Goal: Transaction & Acquisition: Purchase product/service

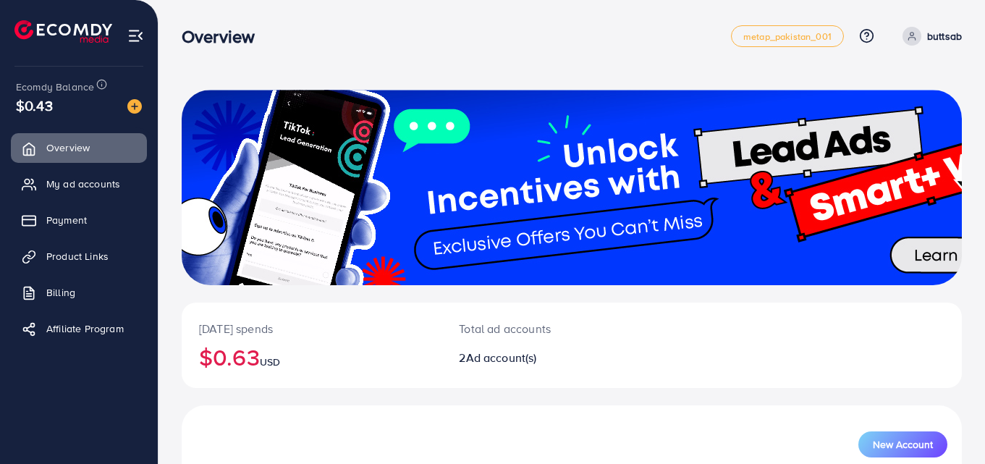
click at [142, 107] on div "Ecomdy Balance $0.43" at bounding box center [79, 97] width 135 height 61
click at [135, 104] on img at bounding box center [134, 106] width 14 height 14
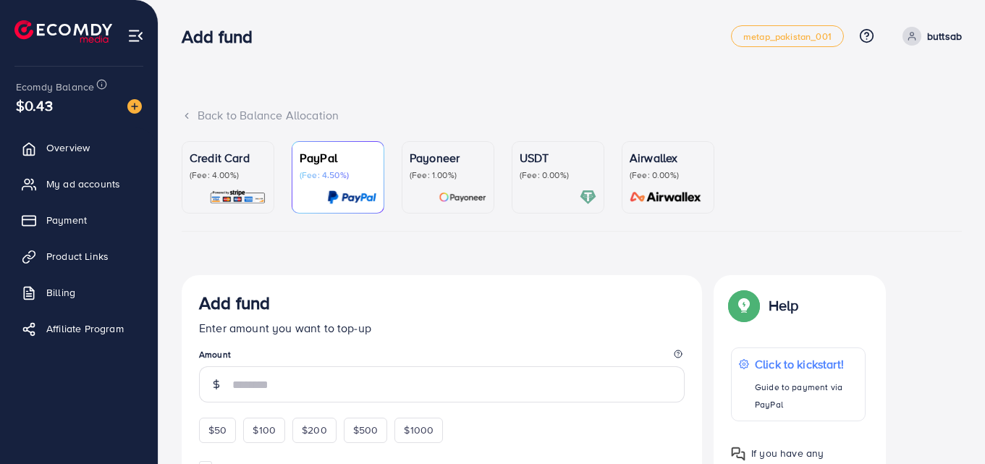
click at [558, 172] on p "(Fee: 0.00%)" at bounding box center [558, 175] width 77 height 12
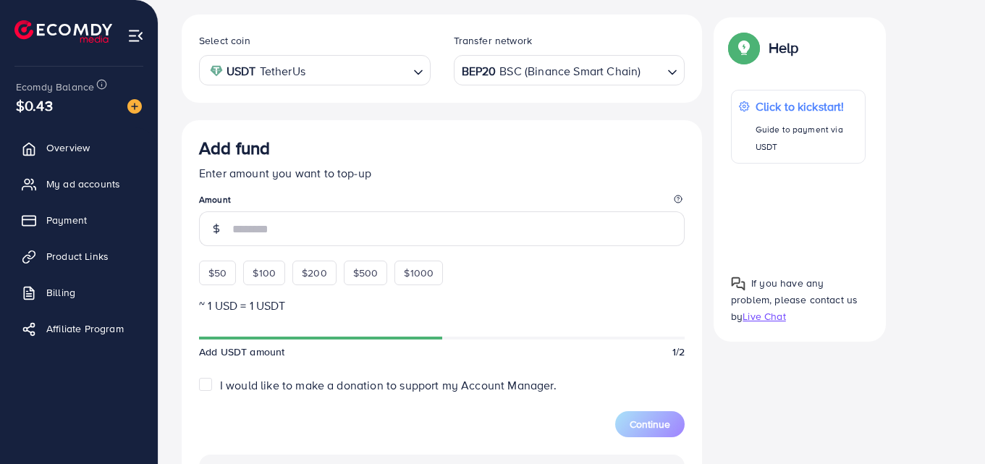
scroll to position [251, 0]
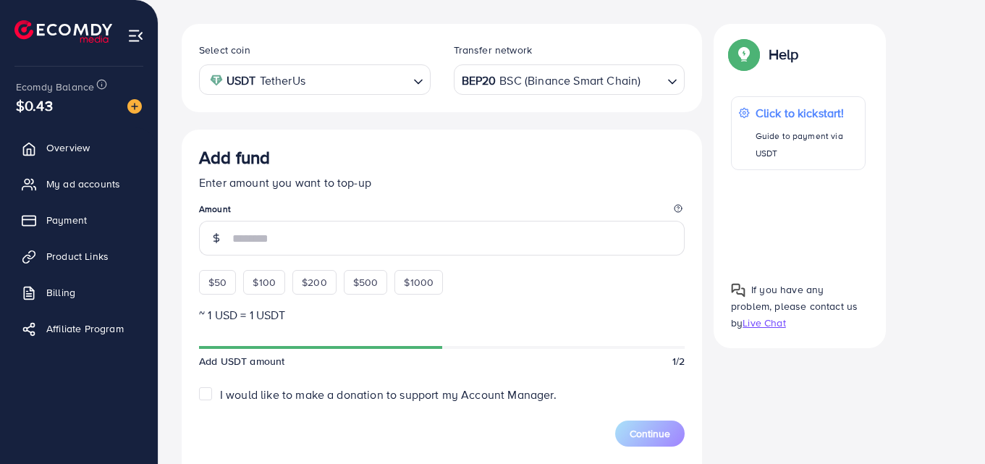
drag, startPoint x: 407, startPoint y: 163, endPoint x: 397, endPoint y: 130, distance: 34.3
click at [407, 161] on div "Add fund" at bounding box center [442, 160] width 486 height 27
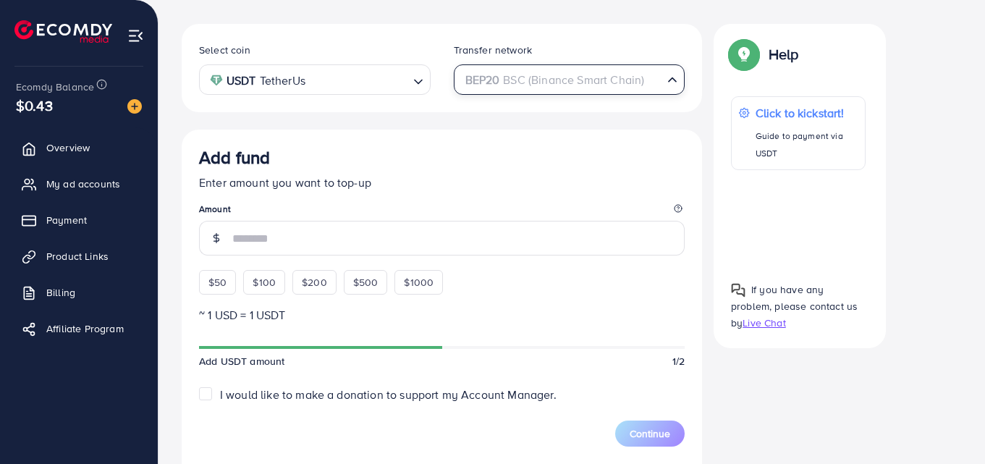
click at [560, 81] on div "BEP20 BSC (Binance Smart Chain)" at bounding box center [561, 78] width 205 height 25
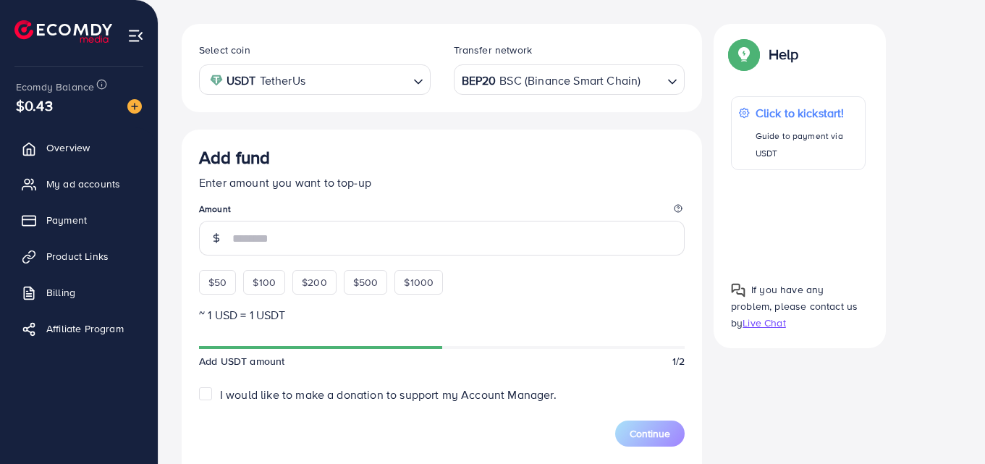
drag, startPoint x: 323, startPoint y: 61, endPoint x: 341, endPoint y: 72, distance: 21.1
click at [341, 72] on div "Select coin USDT TetherUs Loading..." at bounding box center [314, 68] width 255 height 54
click at [341, 72] on input "Search for option" at bounding box center [359, 80] width 98 height 22
click at [306, 117] on div "Select coin USDT TetherUs Loading... USDT TetherUs USDC USD Coin Transfer netwo…" at bounding box center [442, 411] width 520 height 774
click at [525, 81] on div "BEP20 BSC (Binance Smart Chain)" at bounding box center [561, 78] width 205 height 25
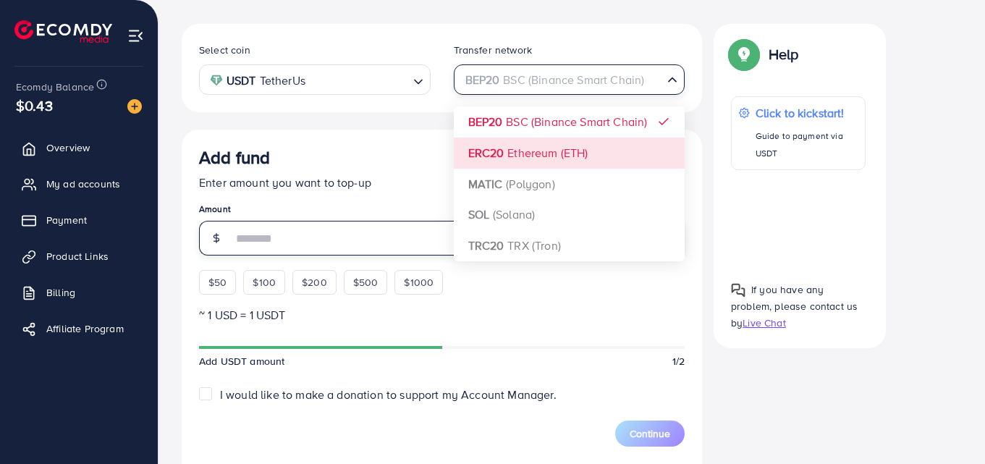
click at [365, 247] on input "number" at bounding box center [458, 238] width 452 height 35
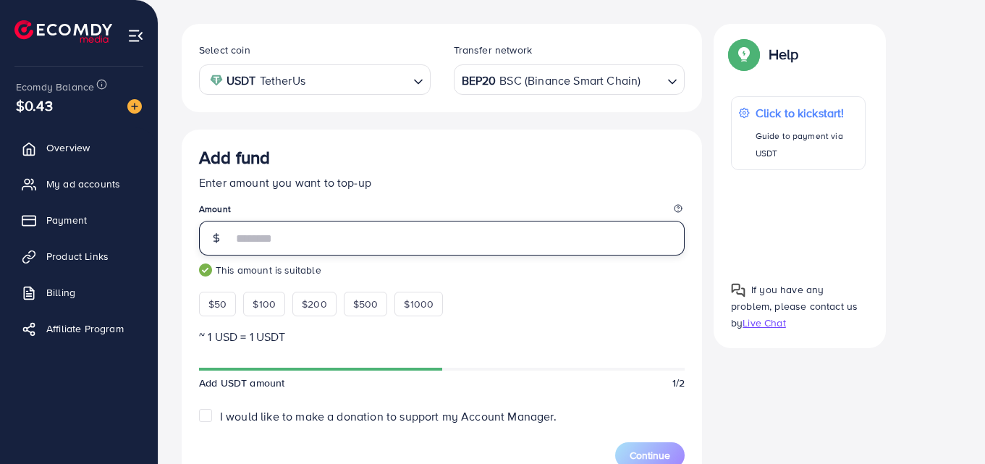
type input "*"
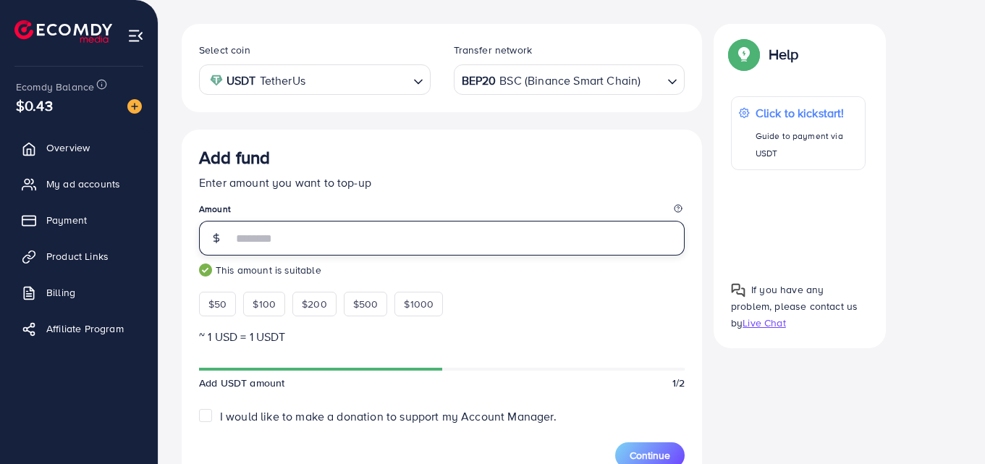
click at [240, 239] on input "**" at bounding box center [458, 238] width 452 height 35
click at [247, 239] on input "*" at bounding box center [458, 238] width 452 height 35
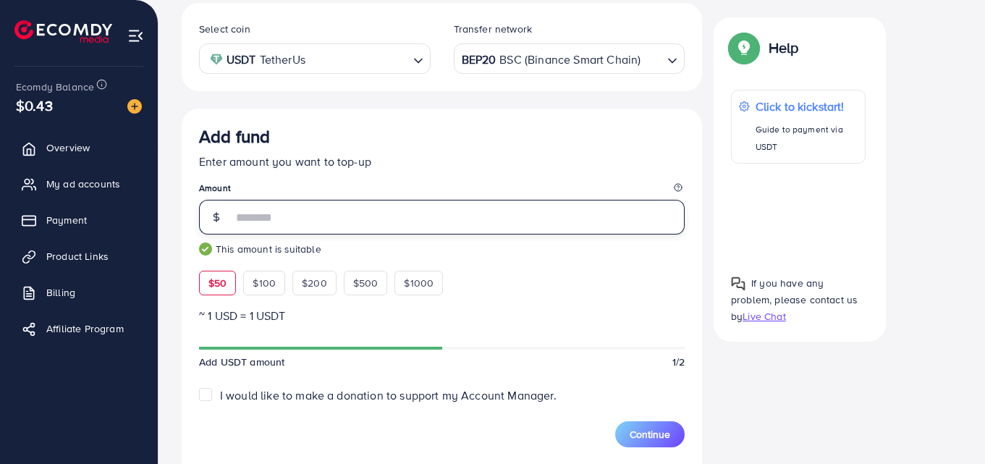
scroll to position [241, 0]
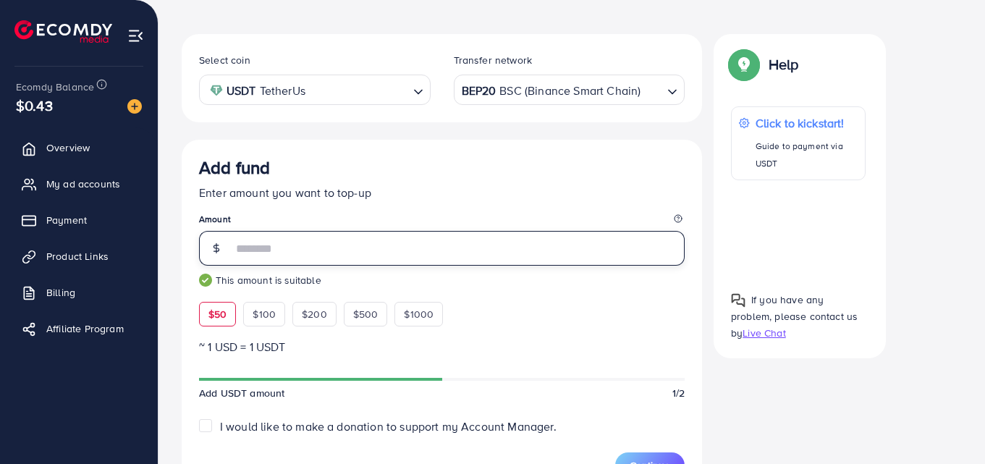
type input "**"
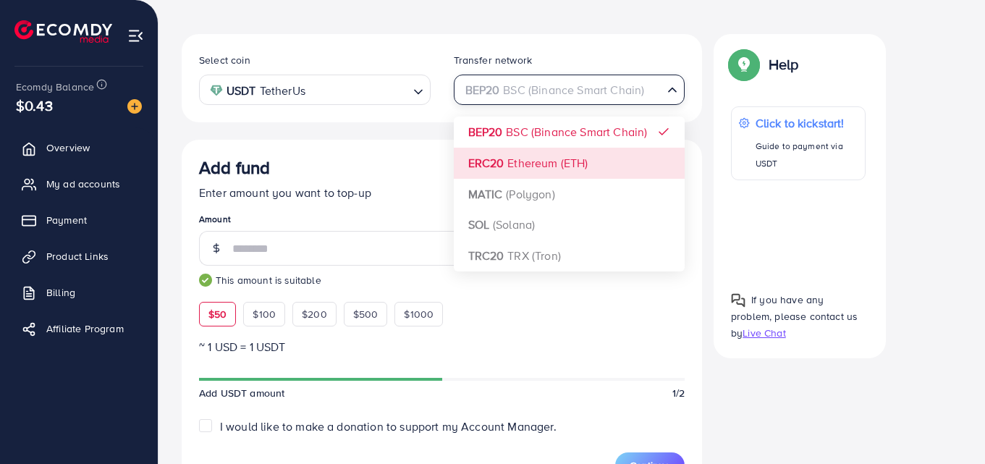
click at [534, 98] on div "BEP20 BSC (Binance Smart Chain)" at bounding box center [561, 88] width 205 height 25
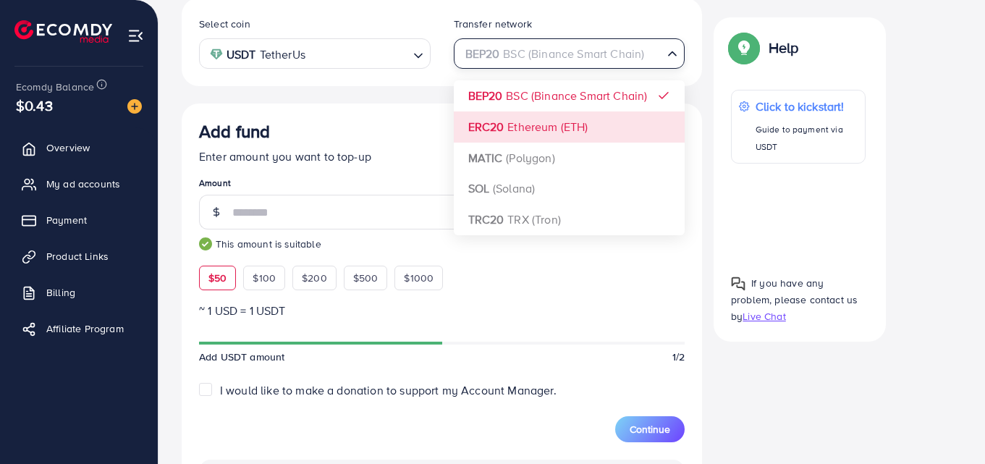
scroll to position [284, 0]
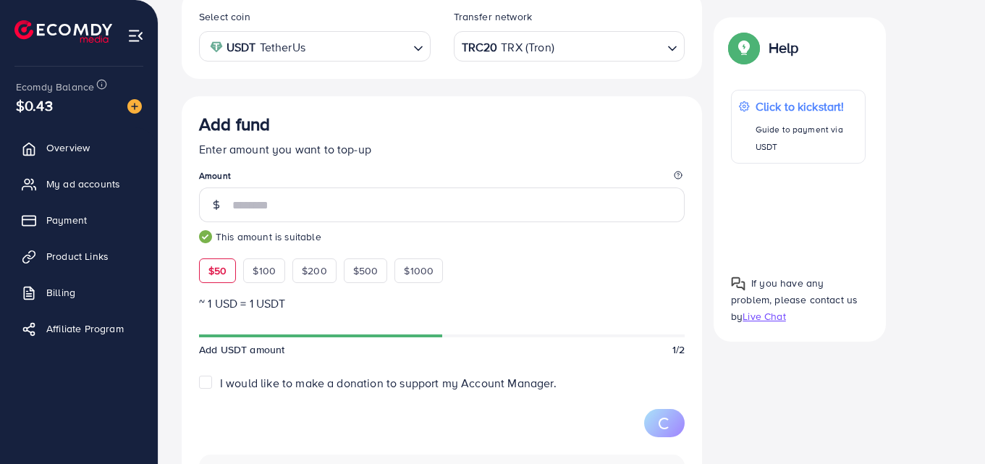
click at [535, 208] on div "Select coin USDT TetherUs Loading... Transfer network TRC20 TRX (Tron) Loading.…" at bounding box center [442, 389] width 520 height 797
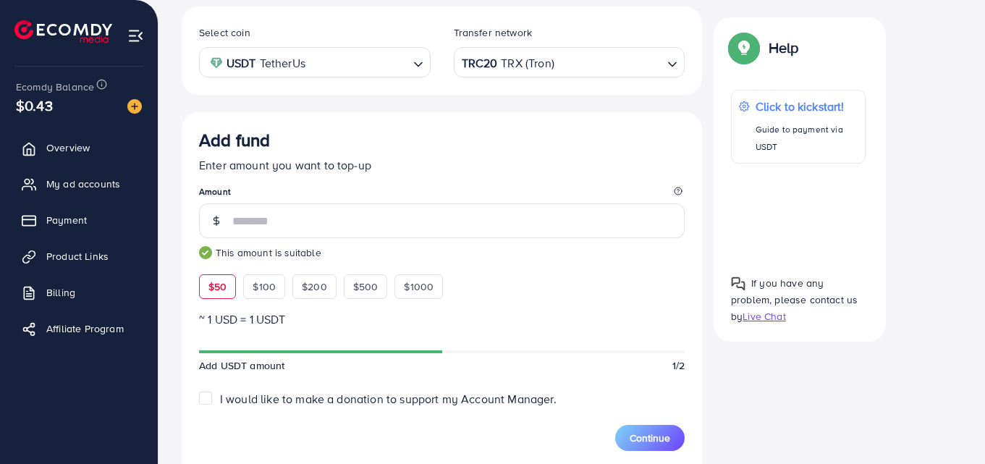
scroll to position [261, 0]
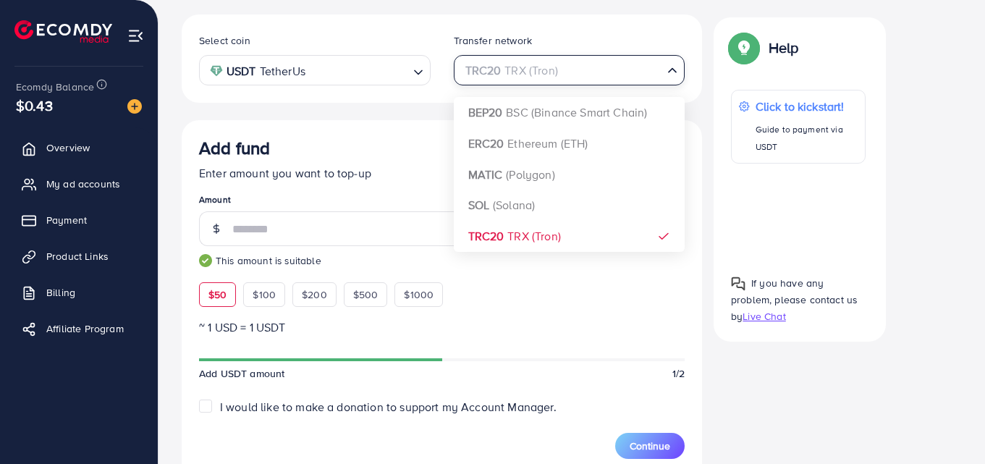
click at [610, 59] on div "TRC20 TRX (Tron)" at bounding box center [561, 68] width 205 height 25
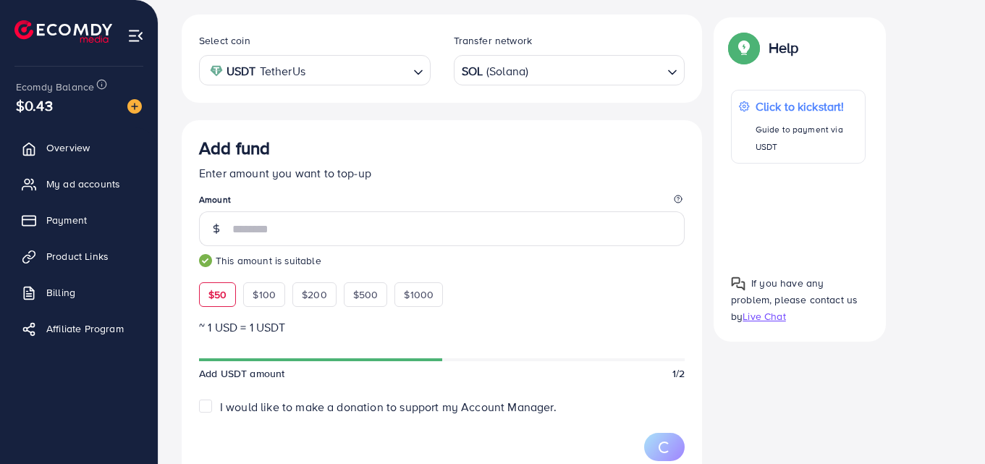
click at [510, 192] on div "Select coin USDT TetherUs Loading... Transfer network SOL (Solana) Loading... B…" at bounding box center [442, 412] width 520 height 797
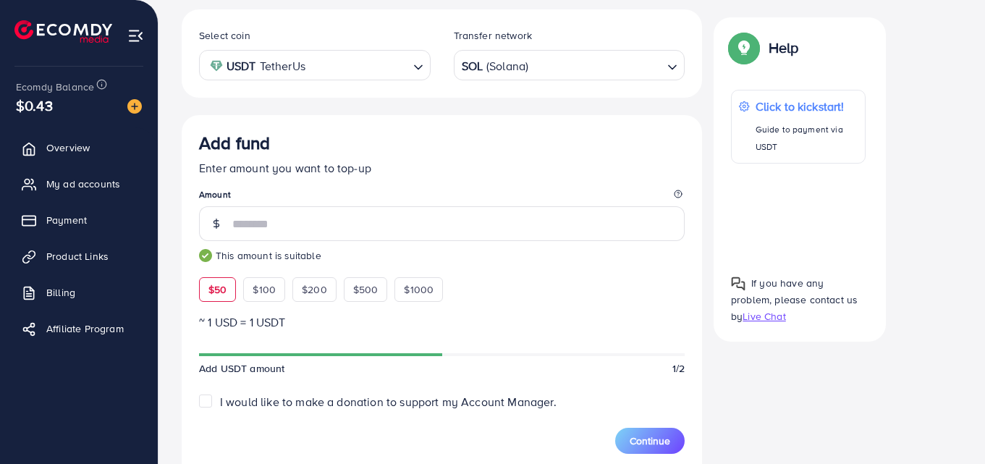
scroll to position [258, 0]
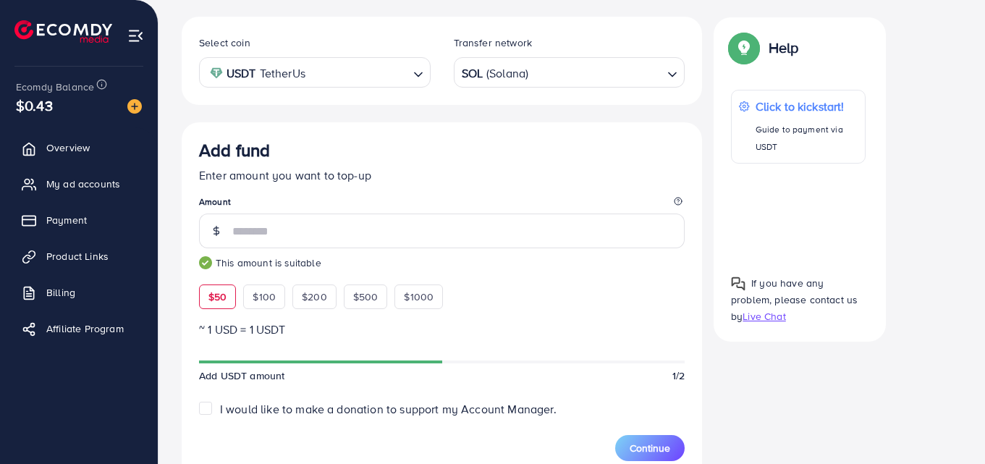
click at [582, 86] on div "SOL (Solana) Loading..." at bounding box center [570, 72] width 232 height 30
click at [536, 164] on div "Select coin USDT TetherUs Loading... Transfer network MATIC (Polygon) Loading..…" at bounding box center [442, 415] width 520 height 797
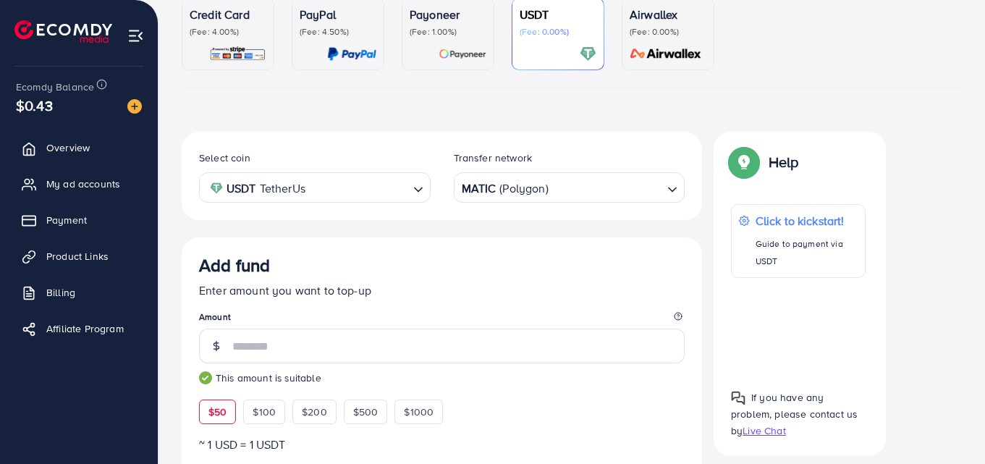
scroll to position [143, 0]
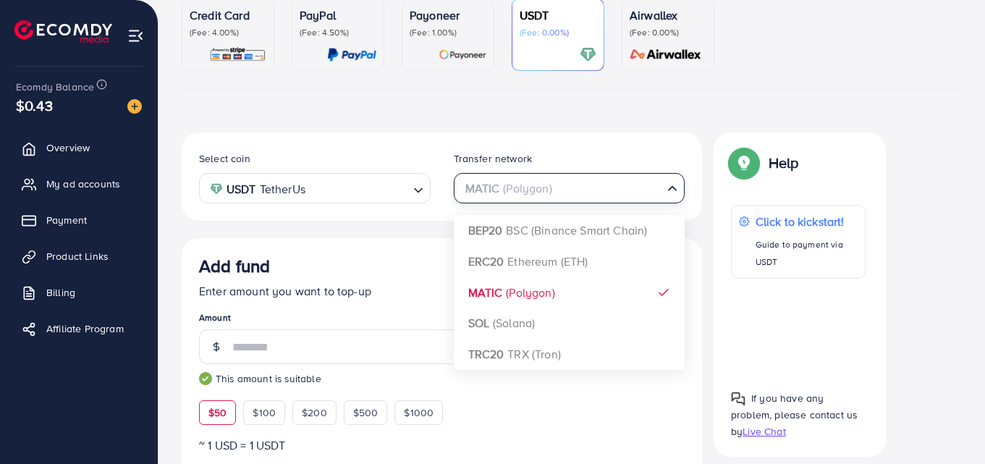
click at [581, 177] on div "MATIC (Polygon)" at bounding box center [561, 186] width 205 height 25
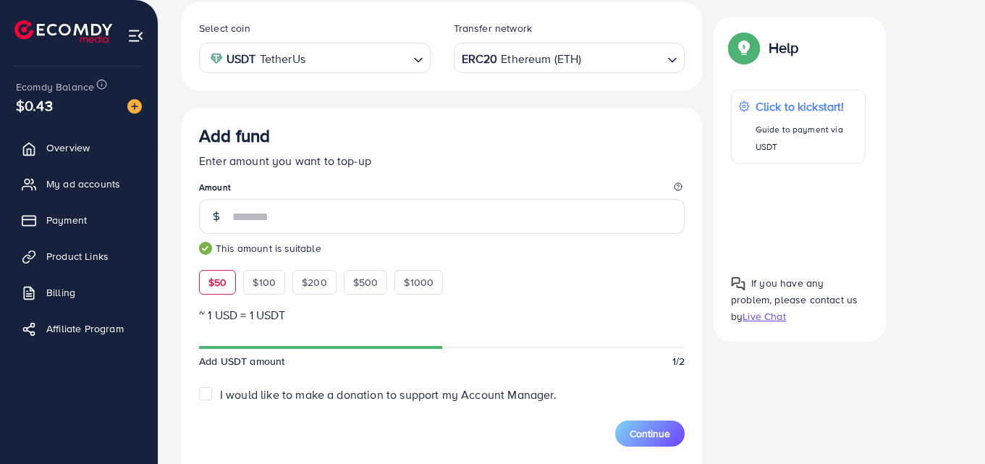
scroll to position [287, 0]
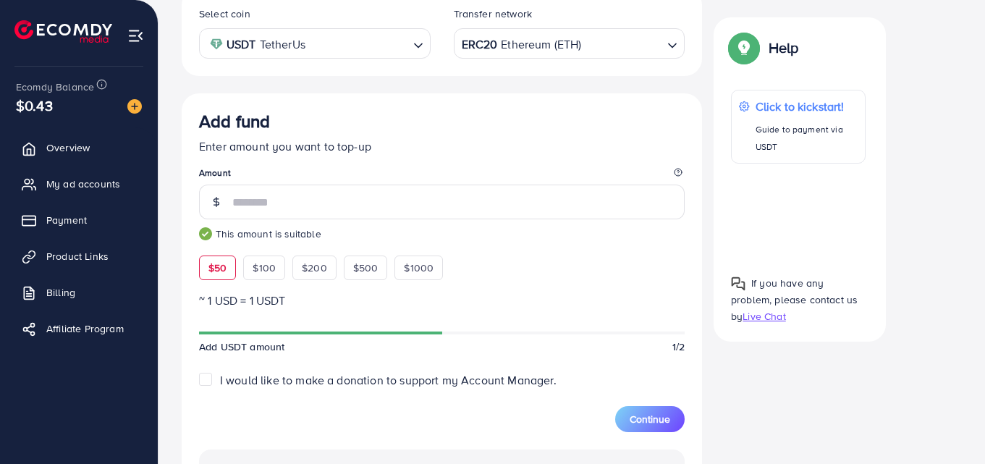
click at [648, 25] on div "Transfer network" at bounding box center [570, 18] width 232 height 22
click at [652, 39] on input "Search for option" at bounding box center [622, 44] width 78 height 22
click at [582, 71] on div "Select coin USDT TetherUs Loading... Transfer network BEP20 BSC (Binance Smart …" at bounding box center [442, 32] width 520 height 88
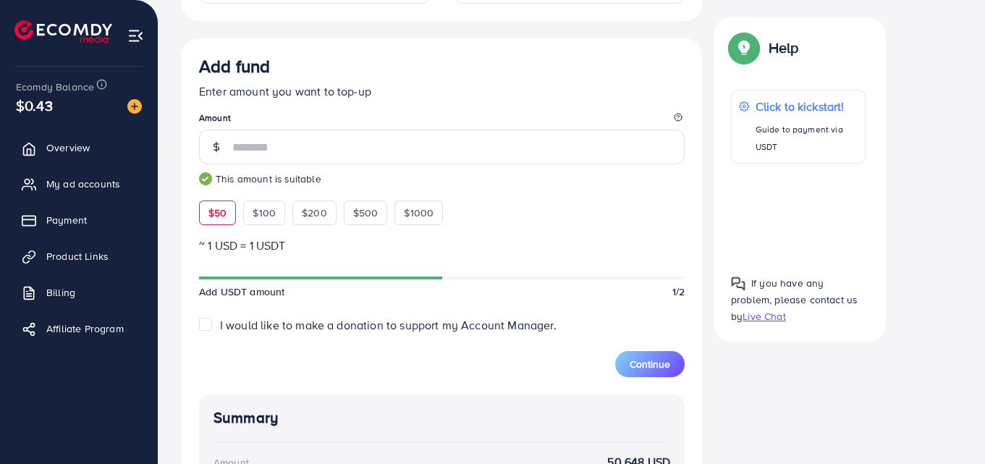
scroll to position [244, 0]
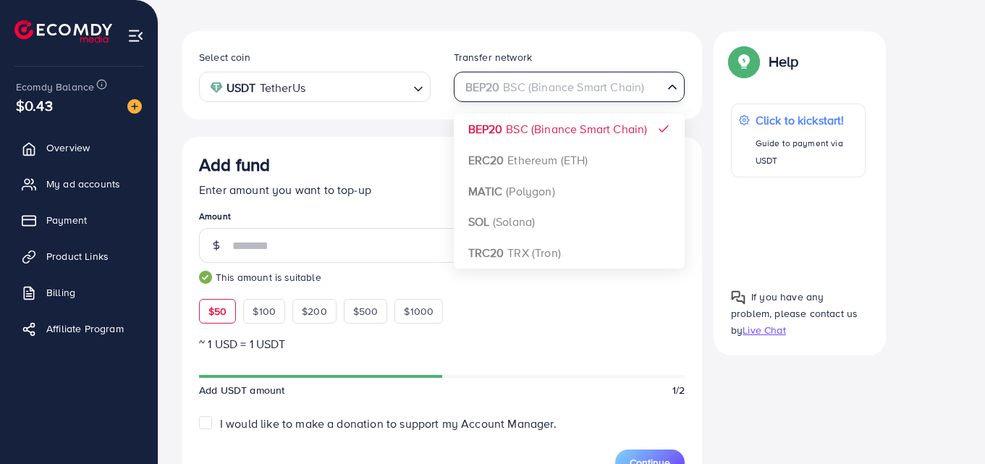
click at [591, 88] on div "BEP20 BSC (Binance Smart Chain)" at bounding box center [561, 85] width 205 height 25
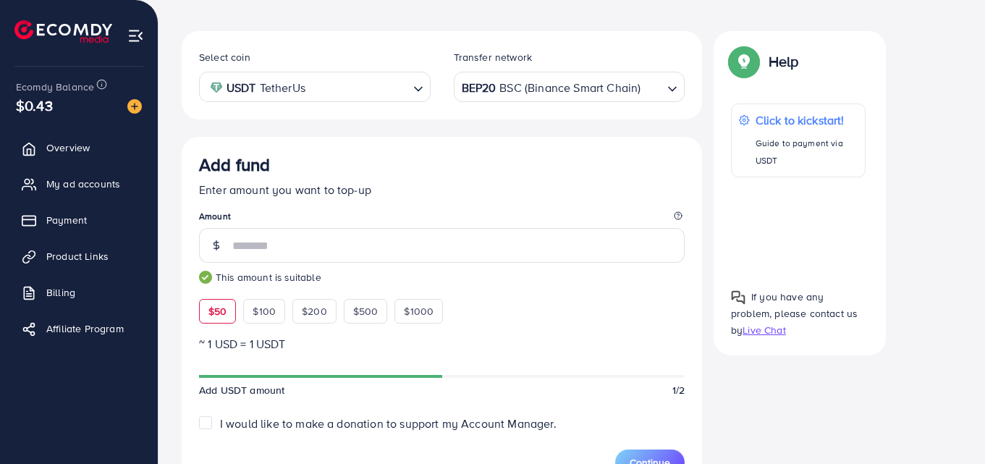
click at [558, 144] on div "Select coin USDT TetherUs Loading... Transfer network BEP20 BSC (Binance Smart …" at bounding box center [442, 428] width 520 height 795
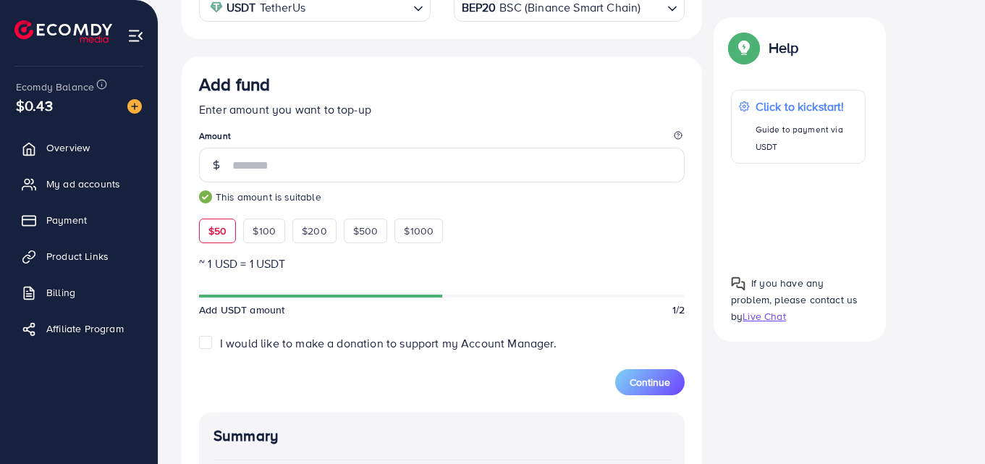
scroll to position [239, 0]
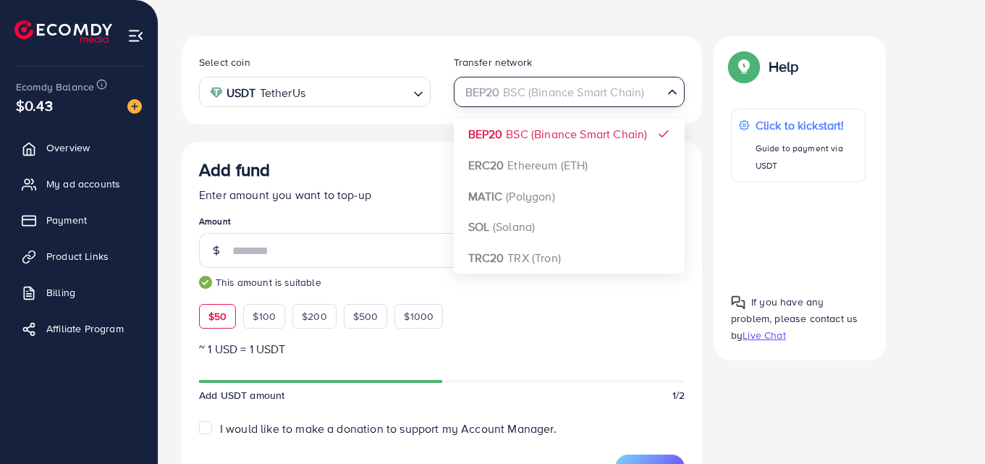
click at [577, 88] on div "BEP20 BSC (Binance Smart Chain)" at bounding box center [561, 90] width 205 height 25
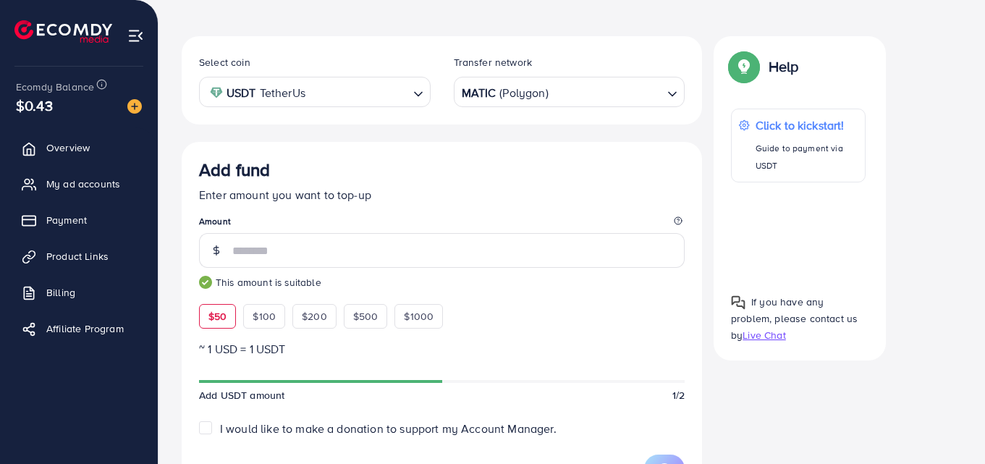
click at [545, 187] on div "Select coin USDT TetherUs Loading... Transfer network MATIC (Polygon) Loading..…" at bounding box center [442, 434] width 520 height 797
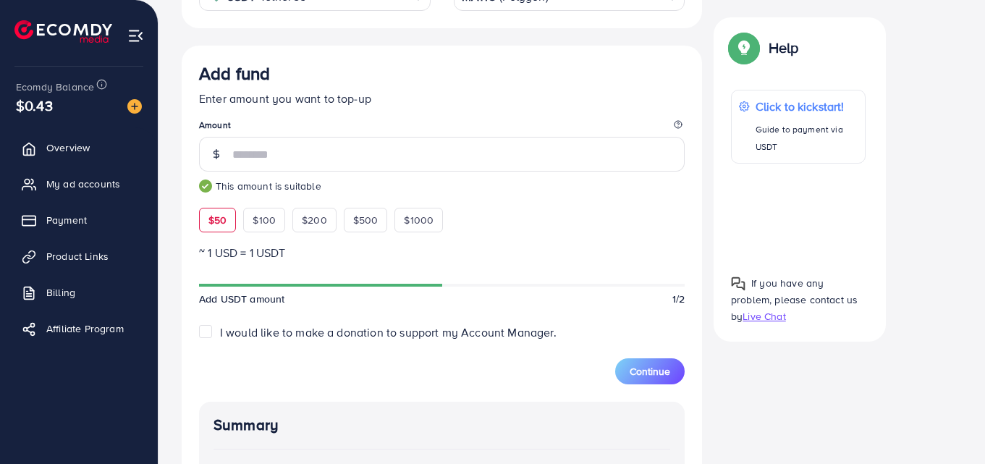
scroll to position [292, 0]
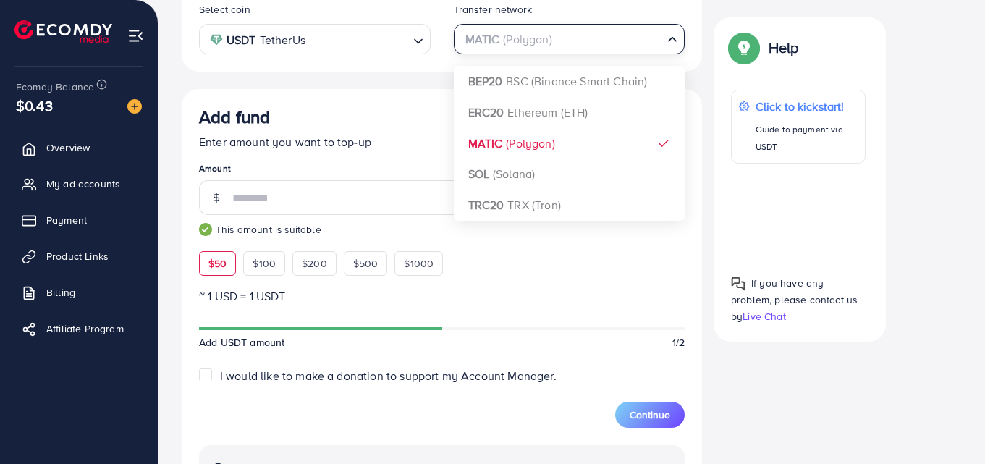
click at [579, 30] on input "Search for option" at bounding box center [561, 39] width 202 height 22
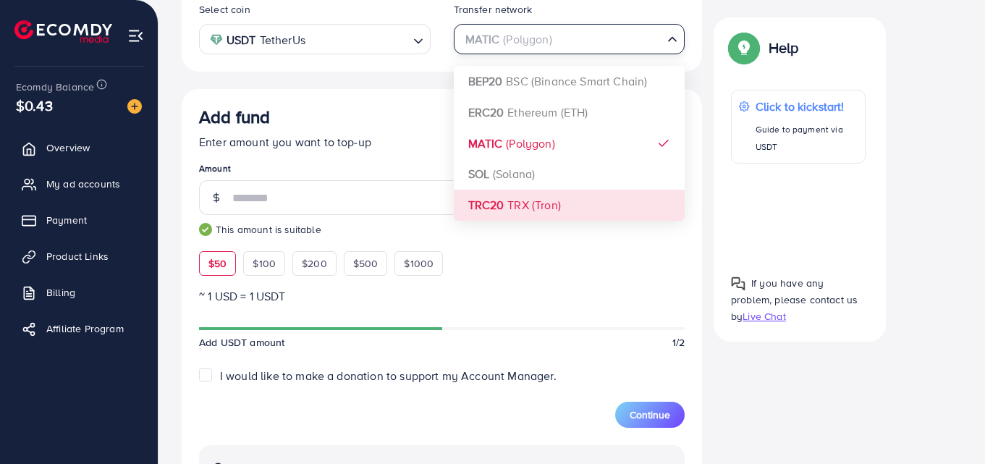
click at [550, 201] on div "Select coin USDT TetherUs Loading... Transfer network MATIC (Polygon) Loading..…" at bounding box center [442, 380] width 520 height 795
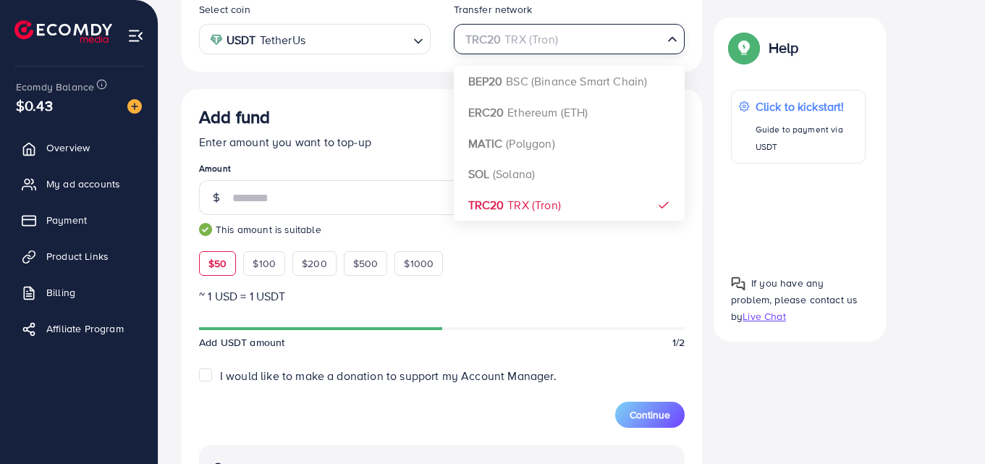
click at [564, 33] on input "Search for option" at bounding box center [561, 39] width 202 height 22
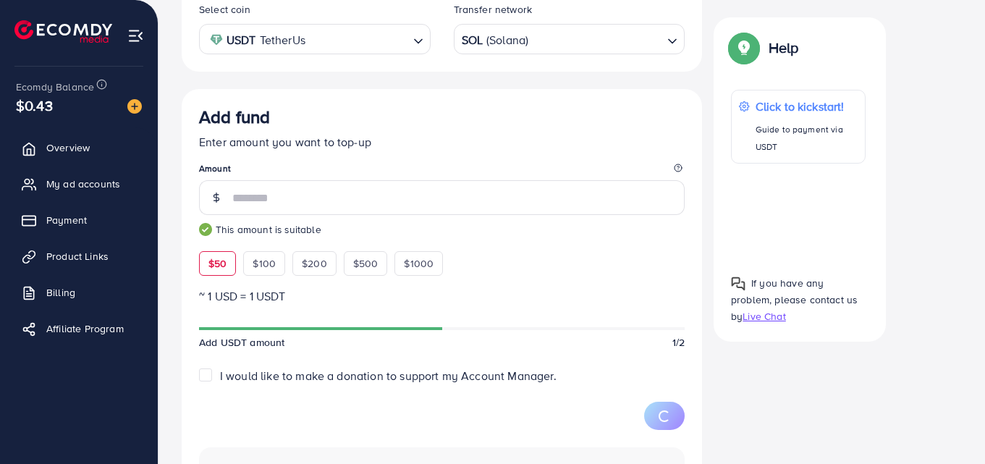
click at [541, 173] on div "Select coin USDT TetherUs Loading... Transfer network SOL (Solana) Loading... B…" at bounding box center [442, 381] width 520 height 797
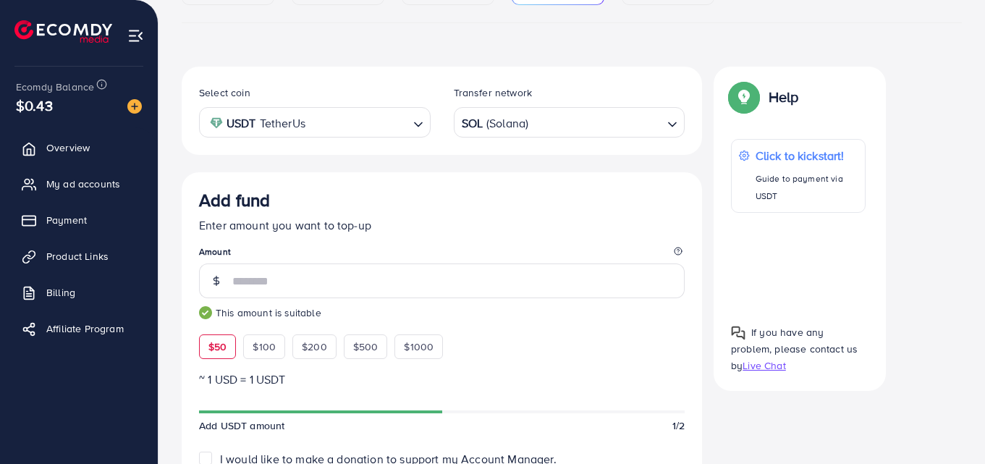
scroll to position [190, 0]
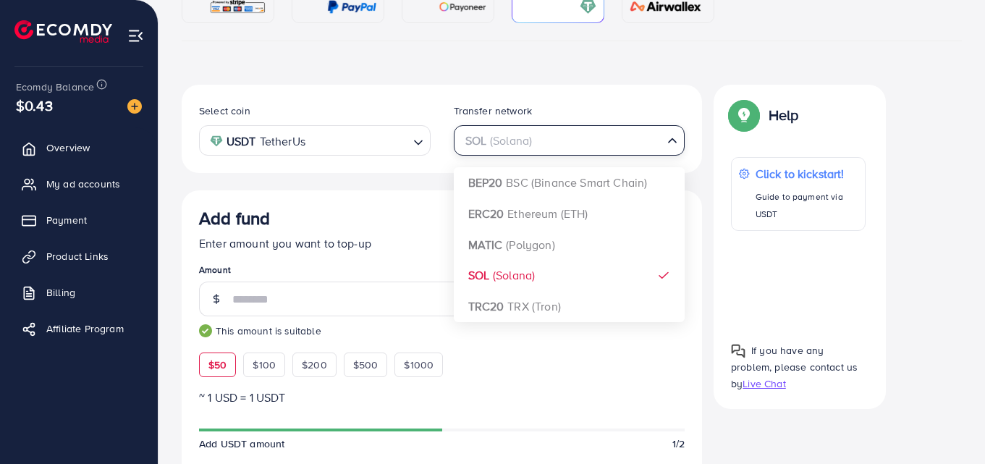
click at [564, 145] on input "Search for option" at bounding box center [561, 141] width 202 height 22
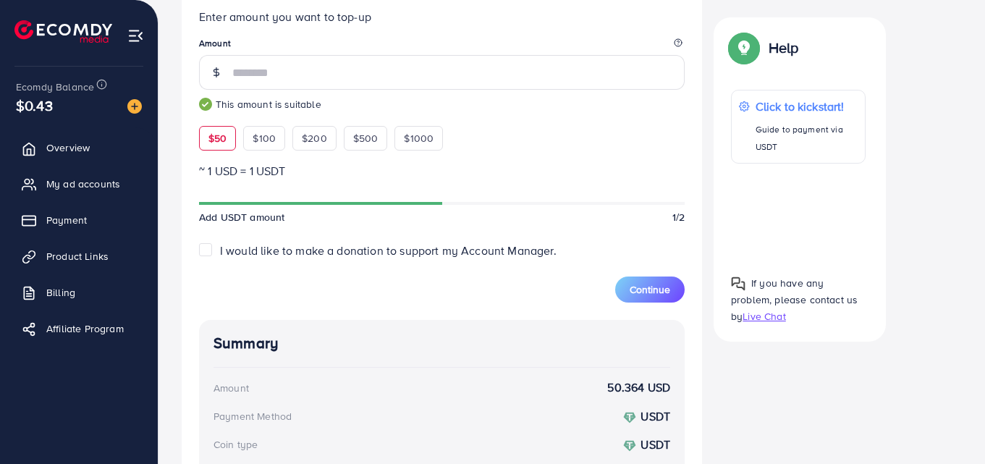
scroll to position [210, 0]
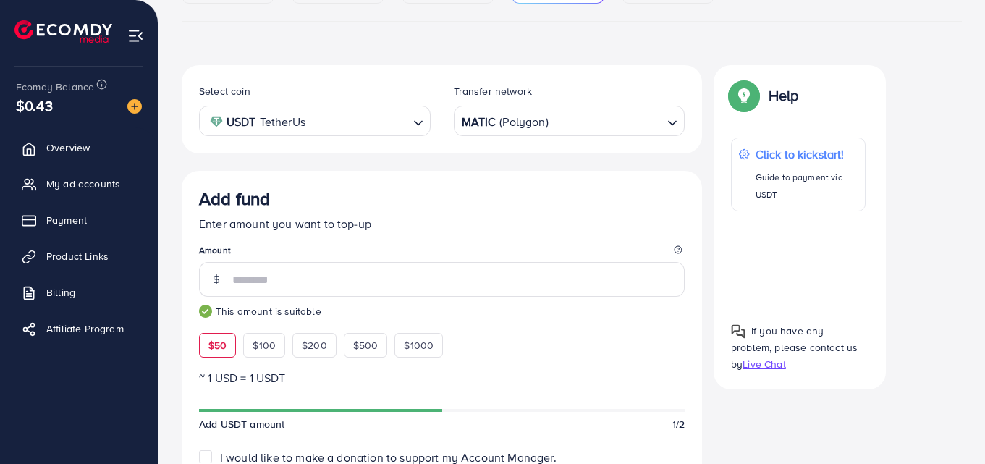
click at [585, 119] on input "Search for option" at bounding box center [605, 121] width 111 height 22
click at [520, 203] on div "Select coin USDT TetherUs Loading... Transfer network ERC20 Ethereum (ETH) Load…" at bounding box center [442, 463] width 520 height 797
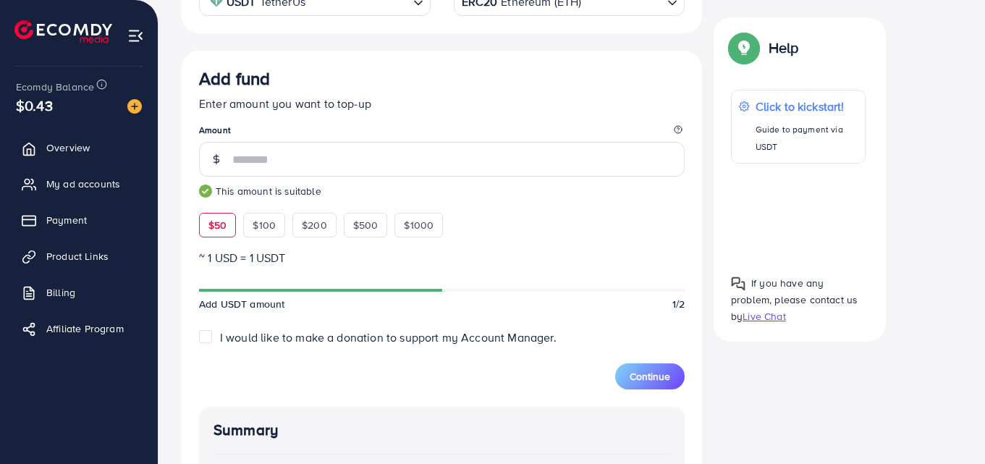
scroll to position [311, 0]
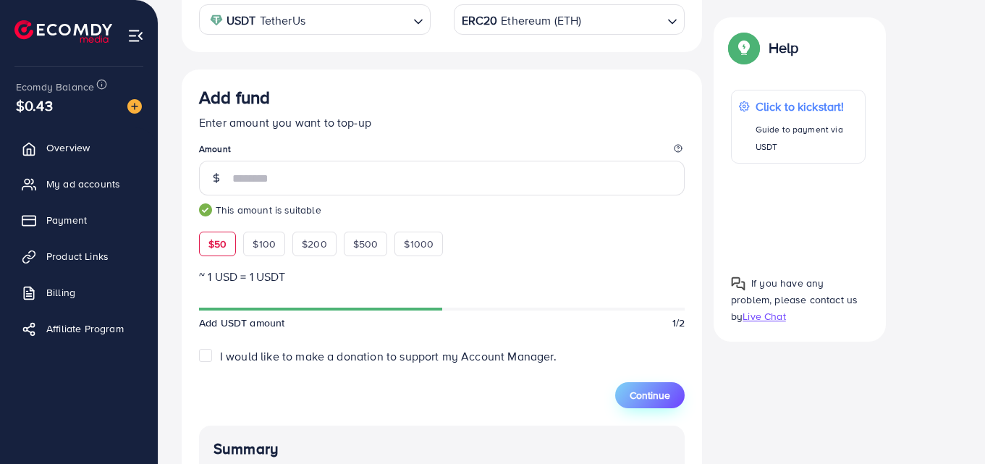
click at [640, 397] on span "Continue" at bounding box center [650, 395] width 41 height 14
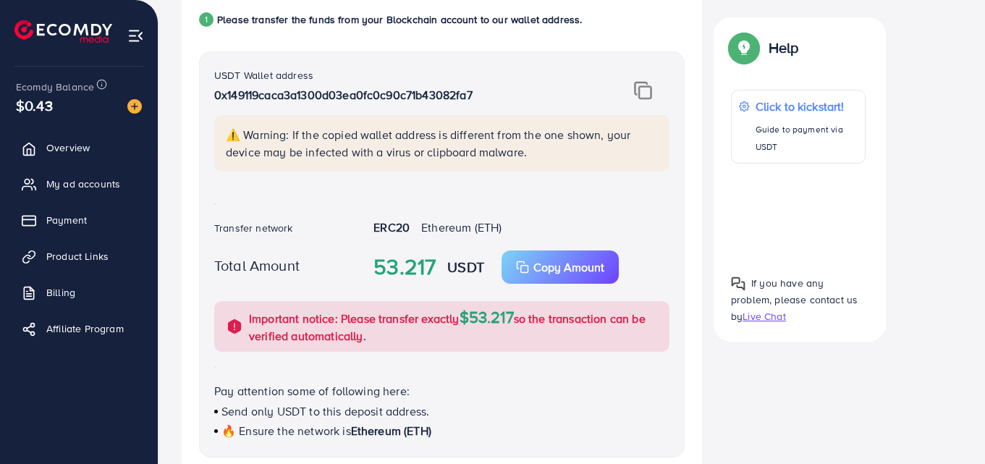
click at [647, 89] on img at bounding box center [643, 90] width 18 height 19
click at [648, 89] on img at bounding box center [643, 90] width 18 height 19
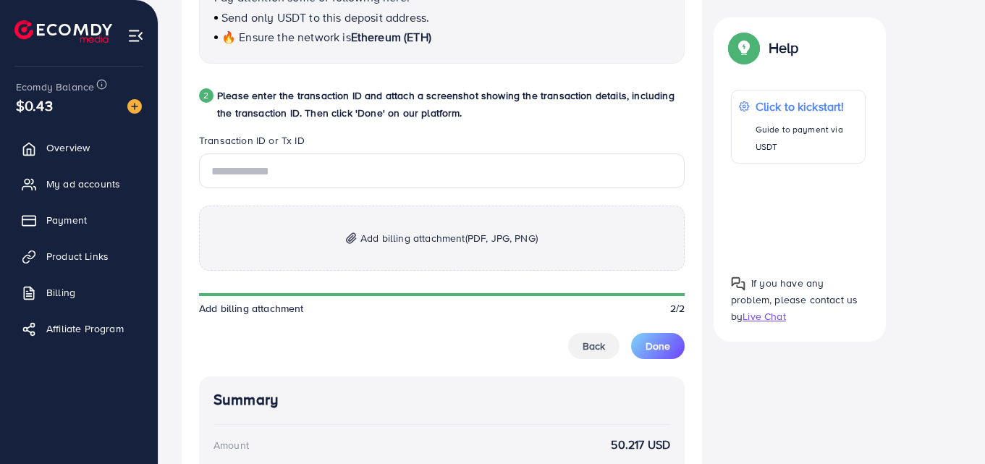
scroll to position [716, 0]
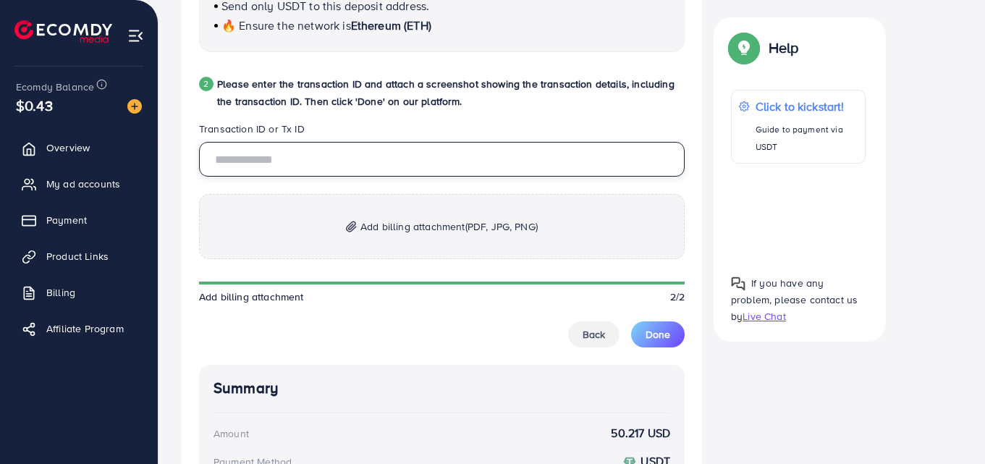
click at [401, 167] on input "text" at bounding box center [442, 159] width 486 height 35
paste input "**********"
type input "**********"
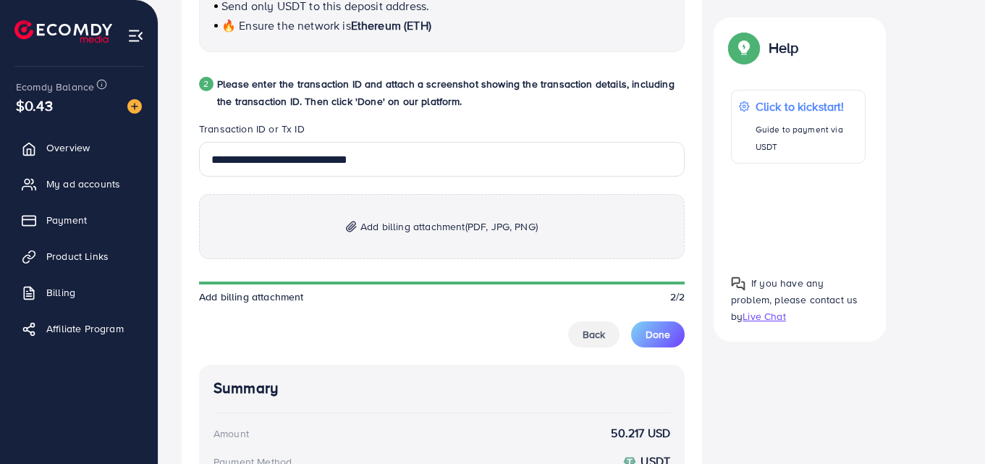
click at [420, 219] on span "Add billing attachment (PDF, JPG, PNG)" at bounding box center [448, 226] width 177 height 17
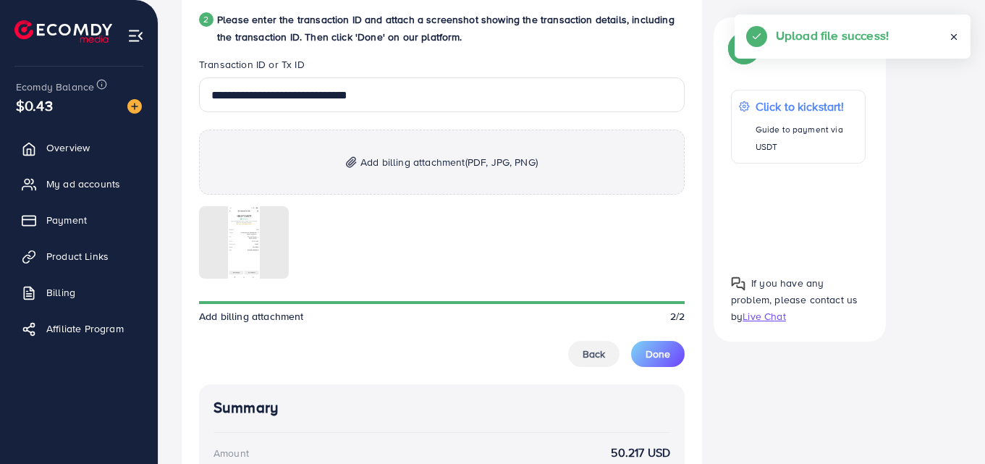
scroll to position [731, 0]
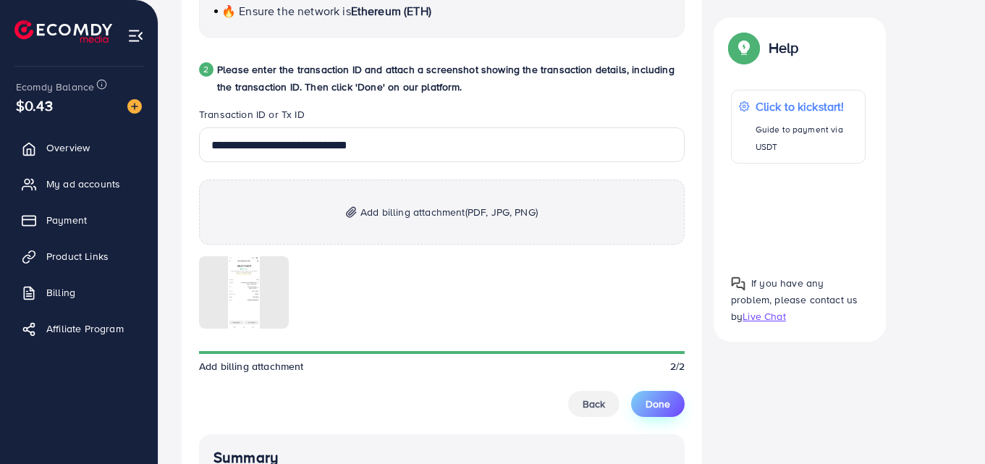
click at [643, 401] on button "Done" at bounding box center [658, 404] width 54 height 26
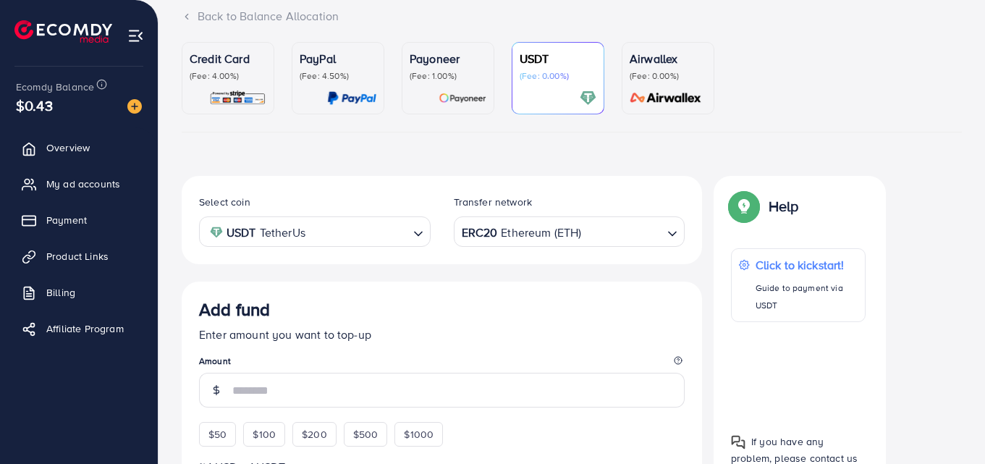
scroll to position [0, 0]
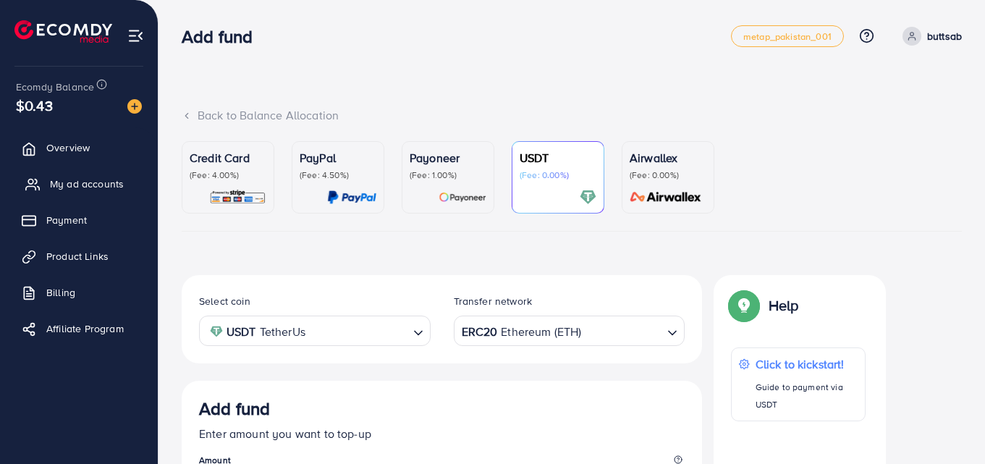
click at [67, 184] on span "My ad accounts" at bounding box center [87, 184] width 74 height 14
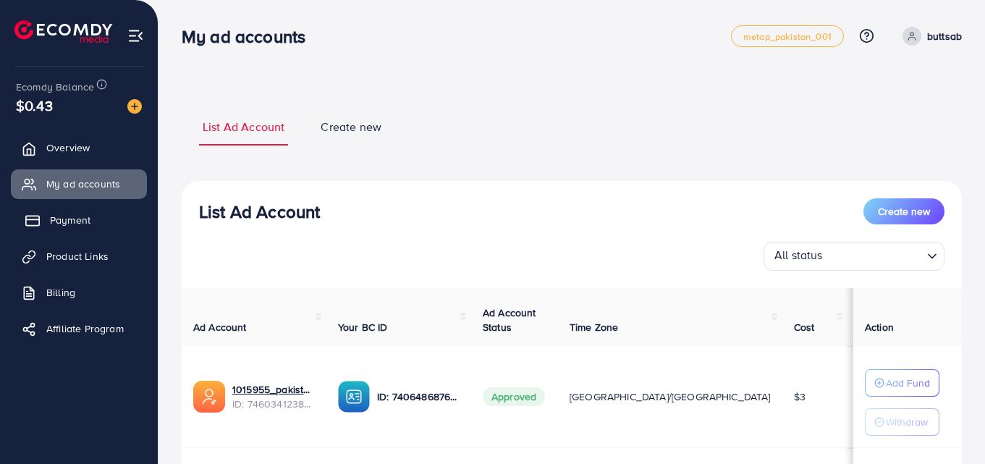
click at [73, 213] on span "Payment" at bounding box center [70, 220] width 41 height 14
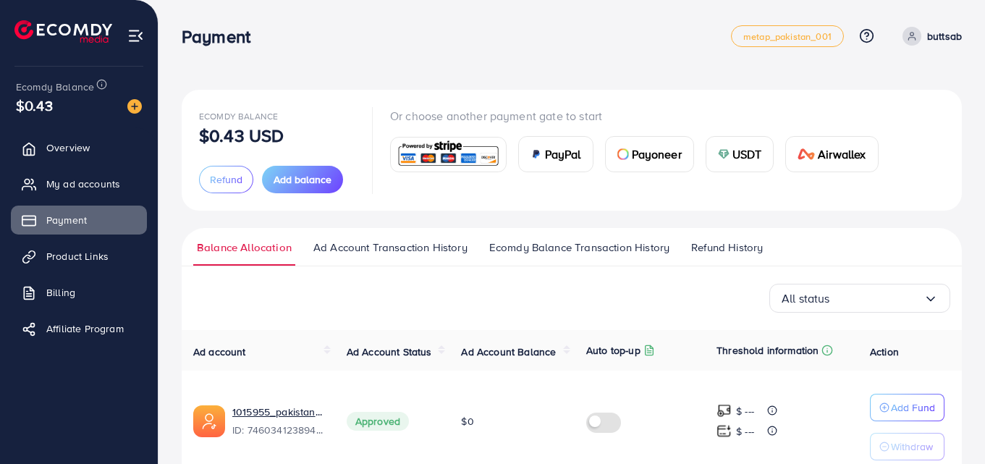
scroll to position [172, 0]
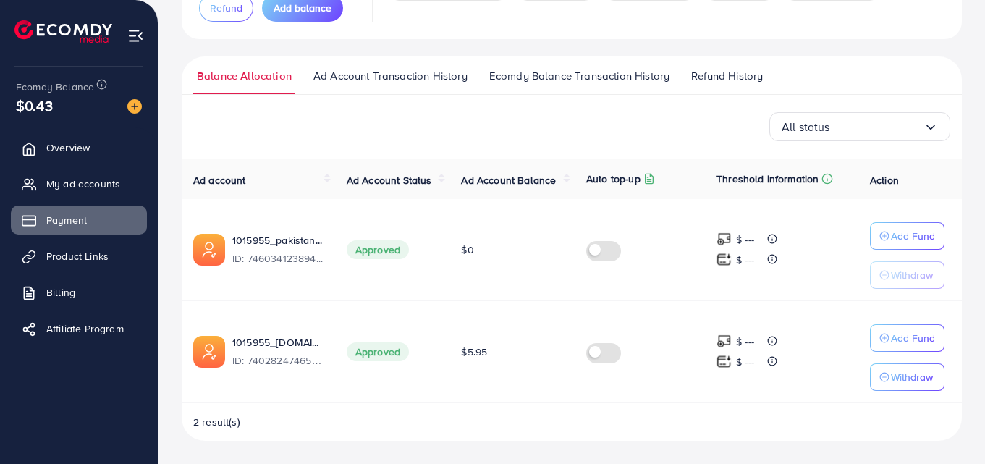
click at [569, 75] on span "Ecomdy Balance Transaction History" at bounding box center [579, 76] width 180 height 16
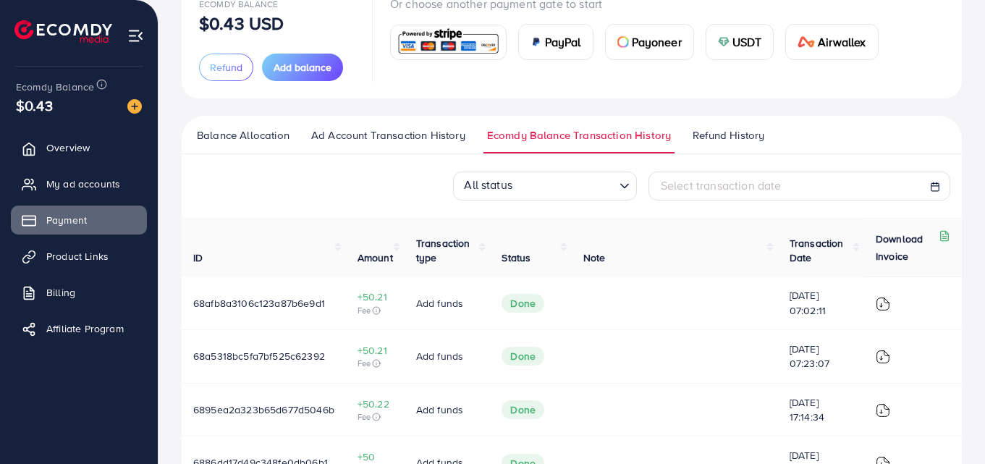
scroll to position [135, 0]
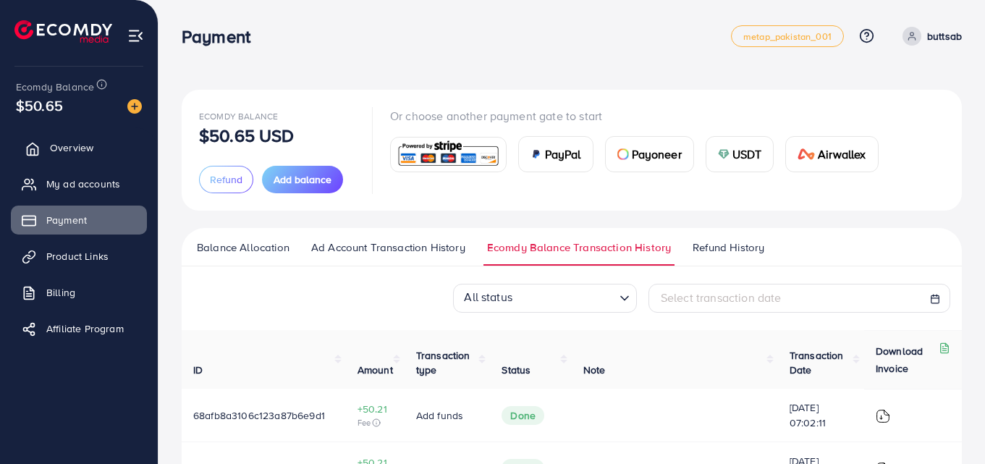
click at [78, 145] on span "Overview" at bounding box center [71, 147] width 43 height 14
